Goal: Navigation & Orientation: Understand site structure

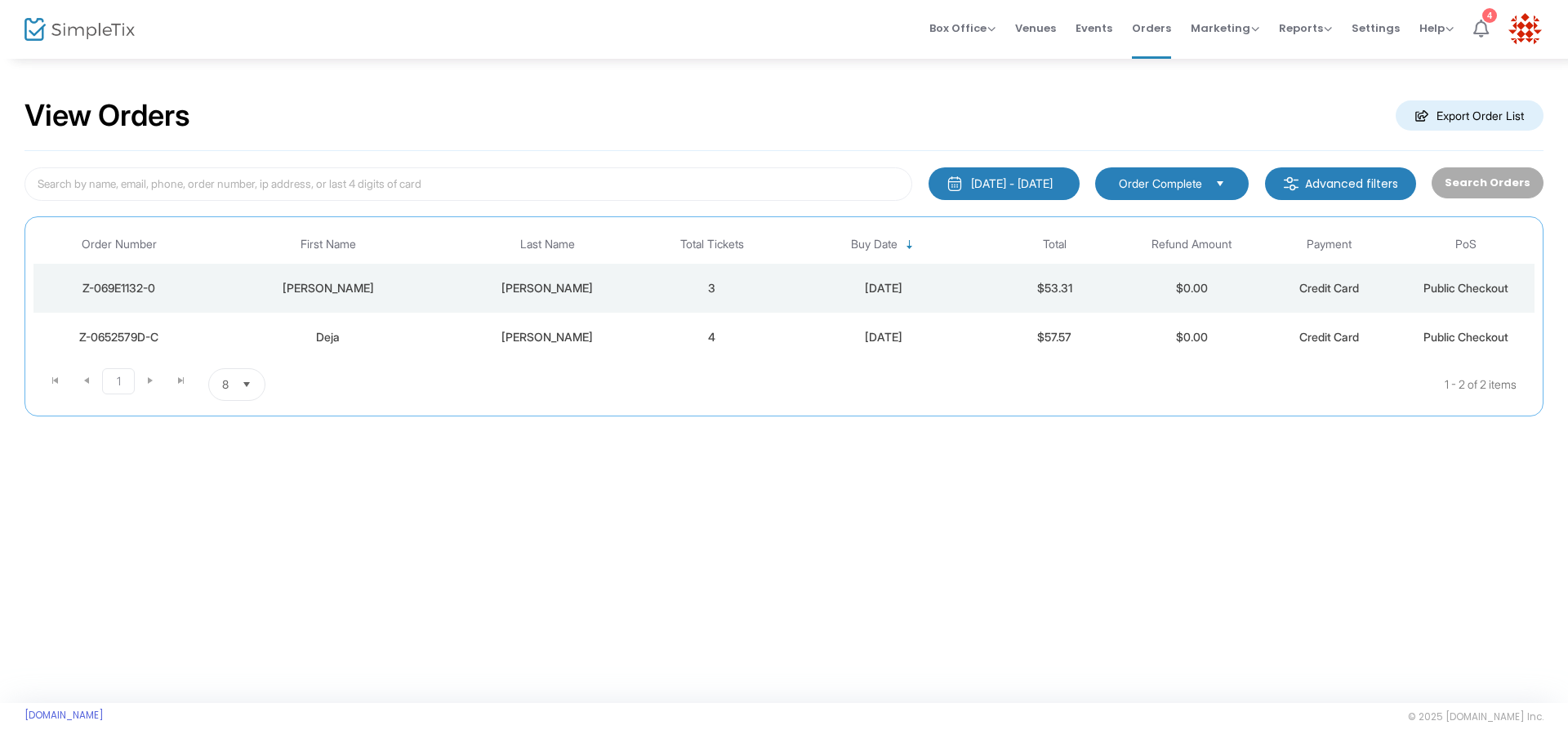
click at [1494, 23] on li "4" at bounding box center [1481, 29] width 35 height 59
click at [958, 28] on span "Box Office" at bounding box center [962, 28] width 66 height 16
click at [973, 26] on span "Box Office" at bounding box center [962, 28] width 66 height 16
click at [1213, 26] on span "Marketing" at bounding box center [1224, 28] width 69 height 16
click at [1312, 20] on span "Reports" at bounding box center [1306, 28] width 53 height 16
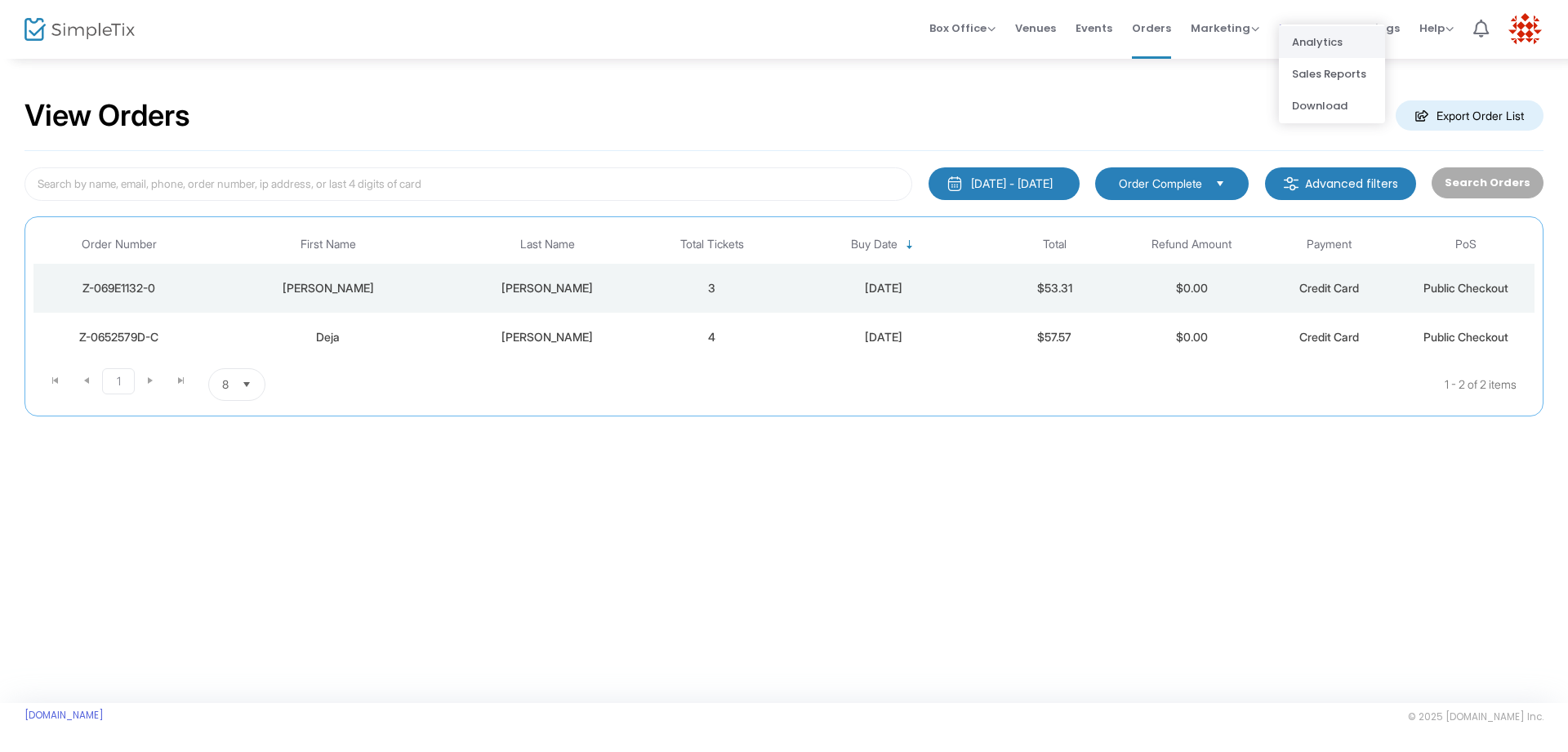
click at [1317, 50] on li "Analytics" at bounding box center [1332, 41] width 106 height 32
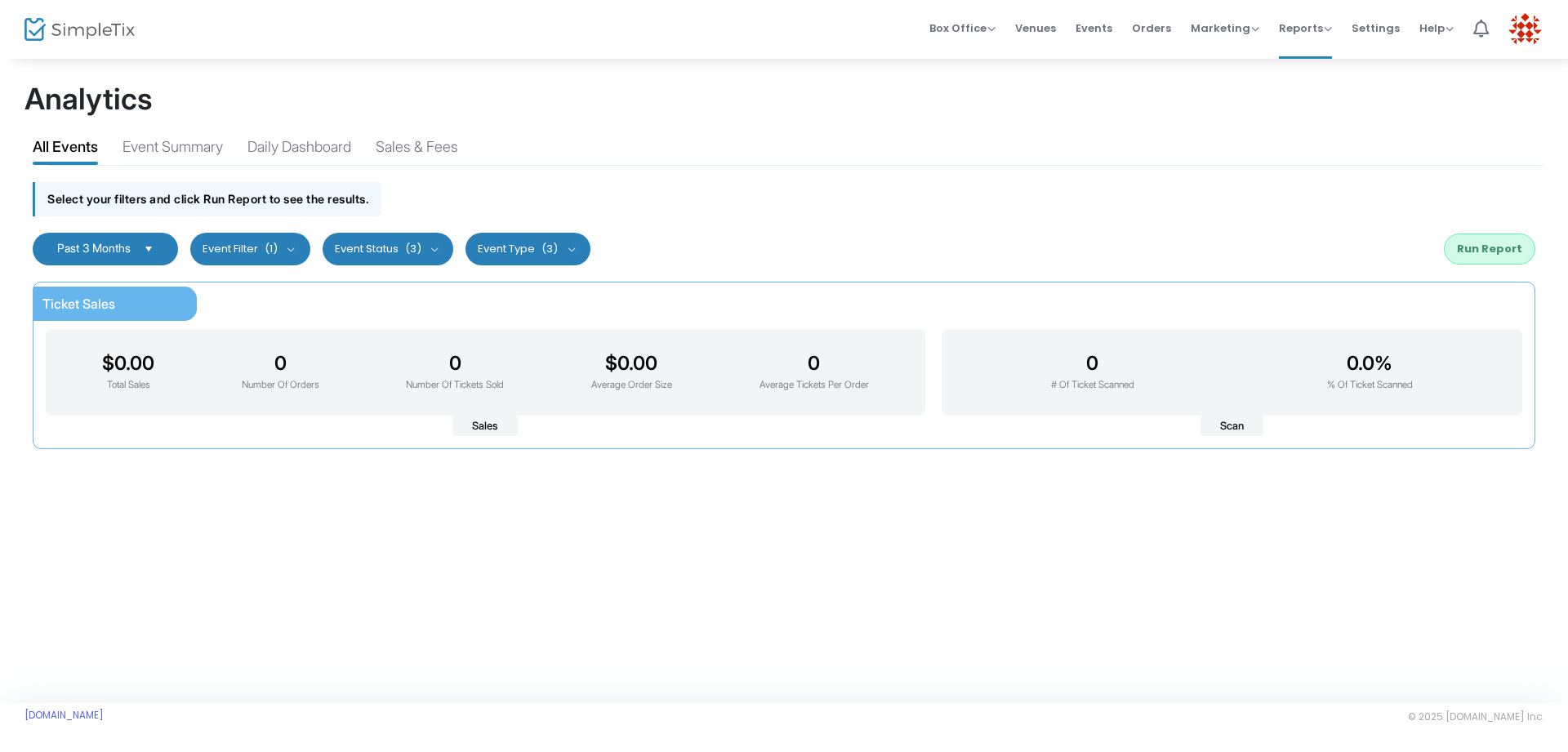
click at [146, 241] on span "Select" at bounding box center [149, 248] width 27 height 27
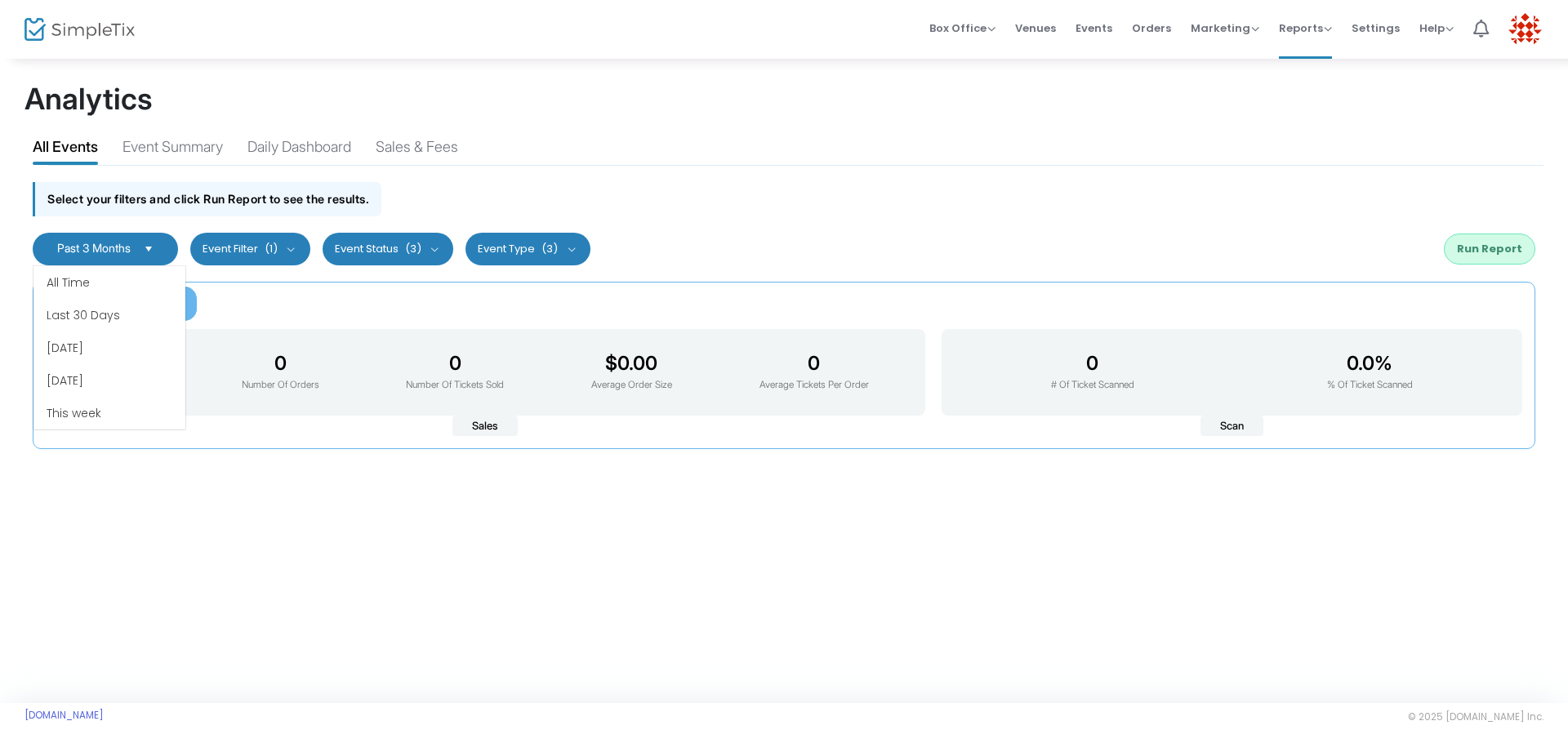
scroll to position [98, 0]
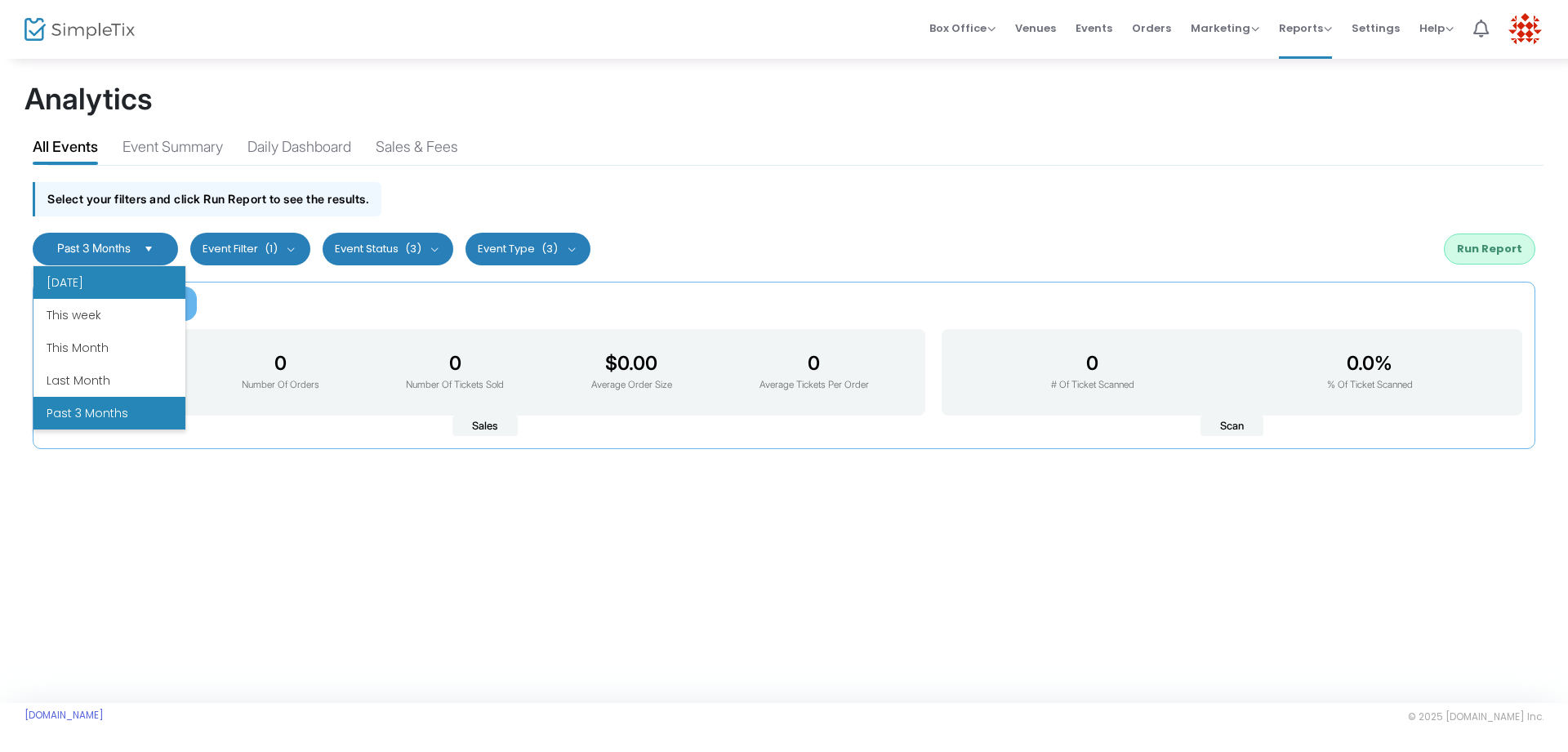
click at [125, 285] on li "[DATE]" at bounding box center [109, 282] width 152 height 33
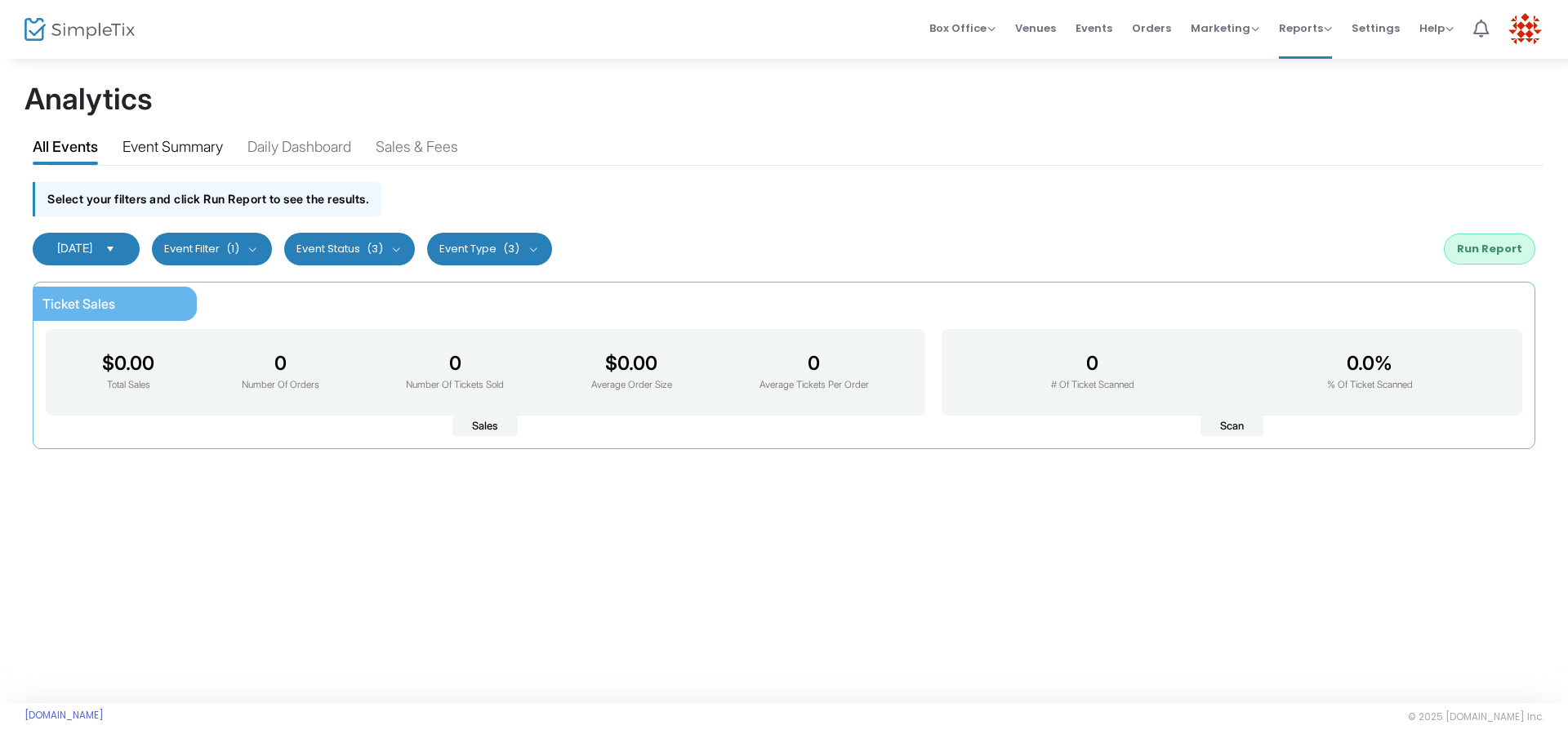
click at [194, 138] on div "Event Summary" at bounding box center [172, 149] width 100 height 28
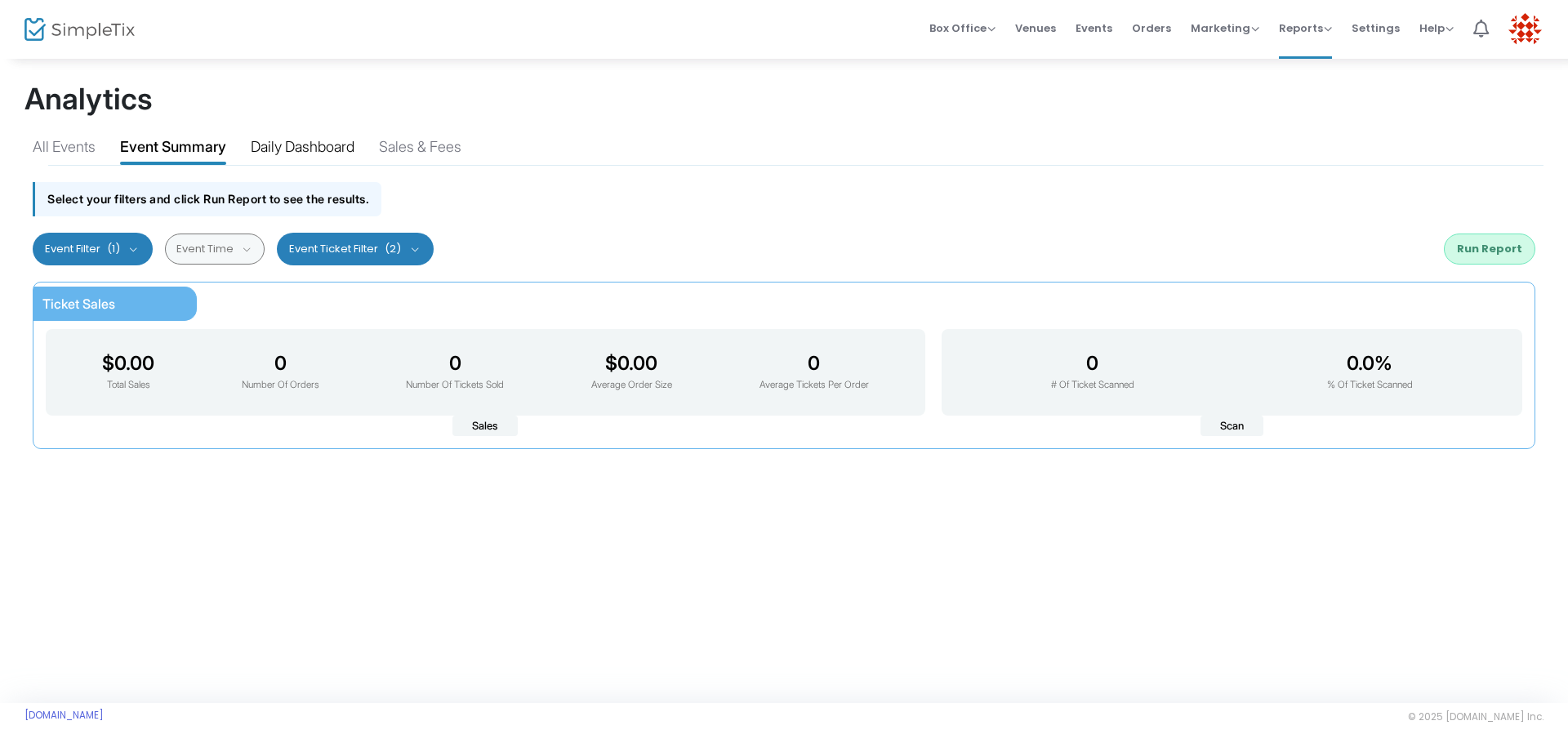
click at [317, 154] on div "Daily Dashboard" at bounding box center [302, 149] width 104 height 28
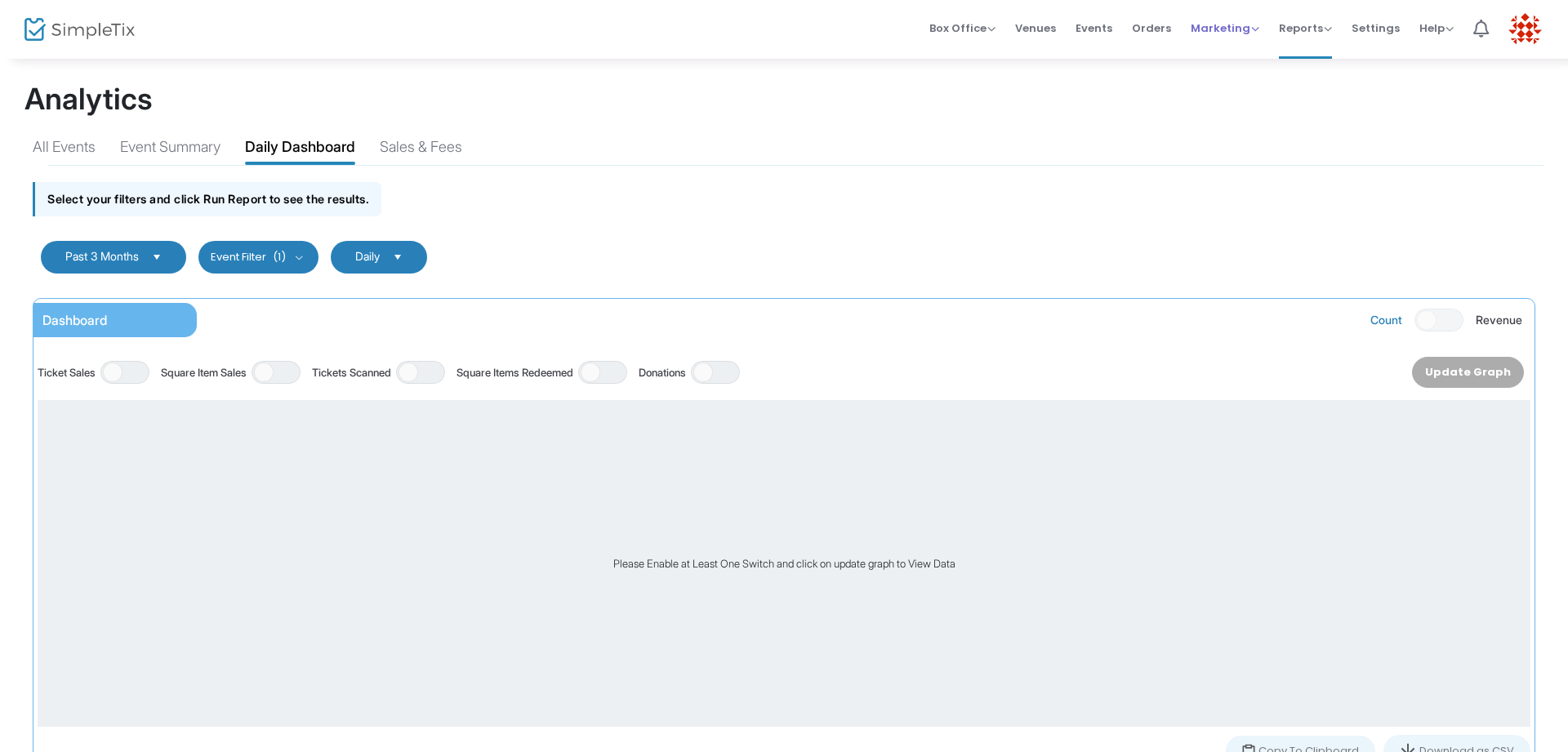
click at [1234, 35] on link "Marketing Promo Codes Quantity Discounts Affiliate" at bounding box center [1224, 29] width 69 height 59
click at [1167, 30] on span "Orders" at bounding box center [1151, 28] width 39 height 41
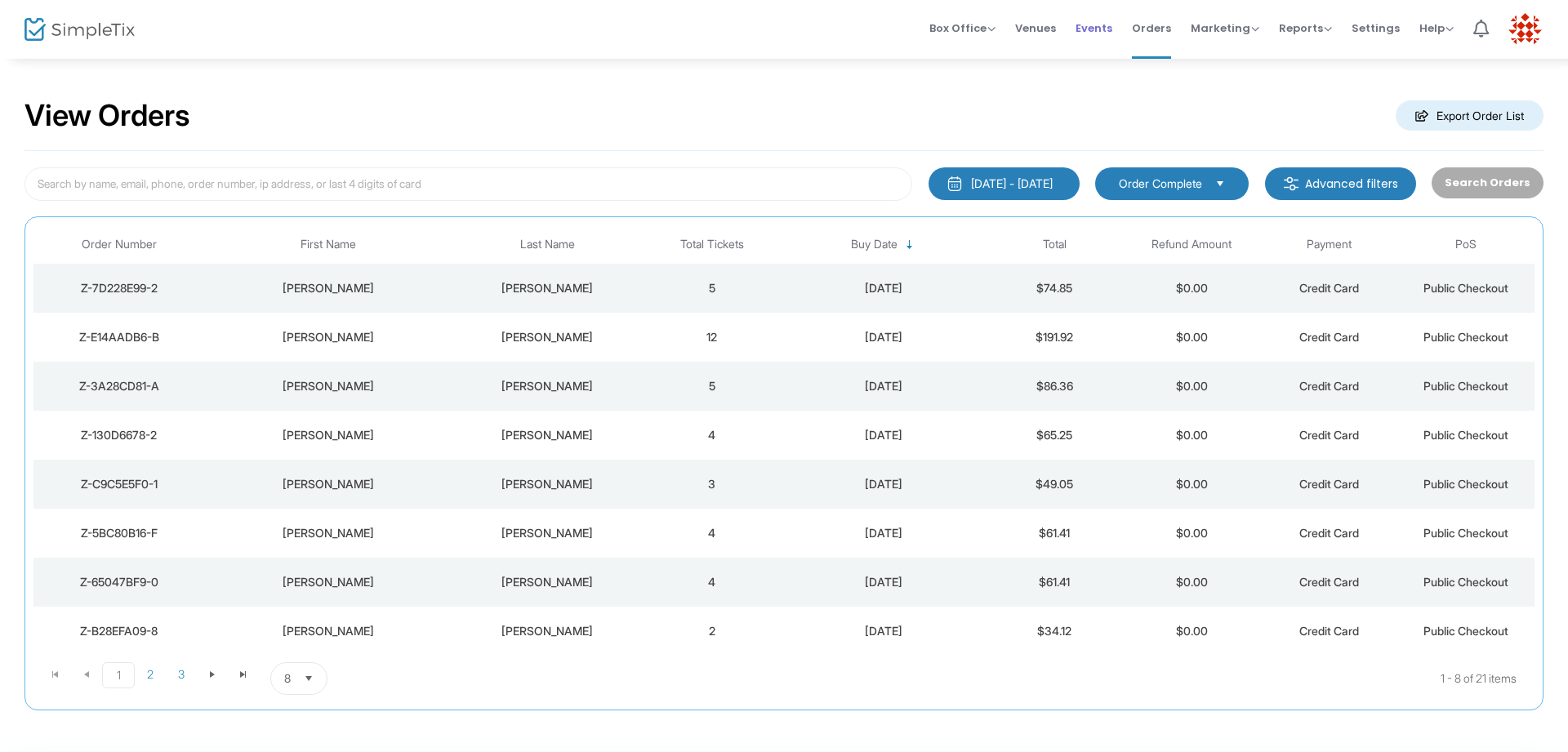
click at [1108, 35] on link "Events" at bounding box center [1094, 29] width 37 height 59
